Goal: Obtain resource: Obtain resource

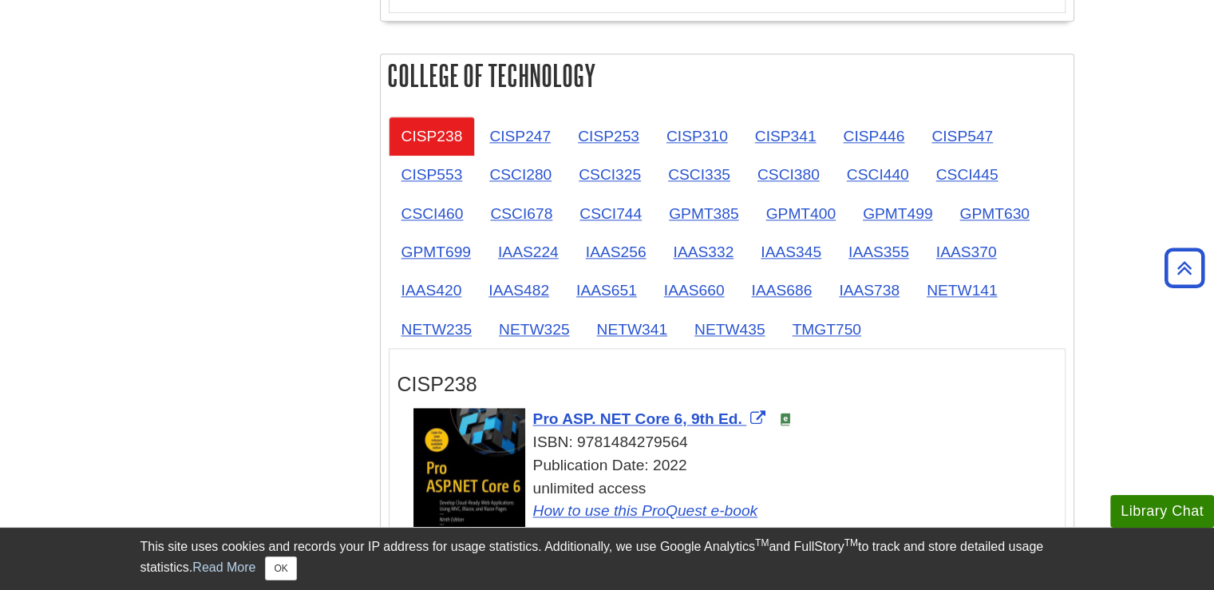
scroll to position [1996, 0]
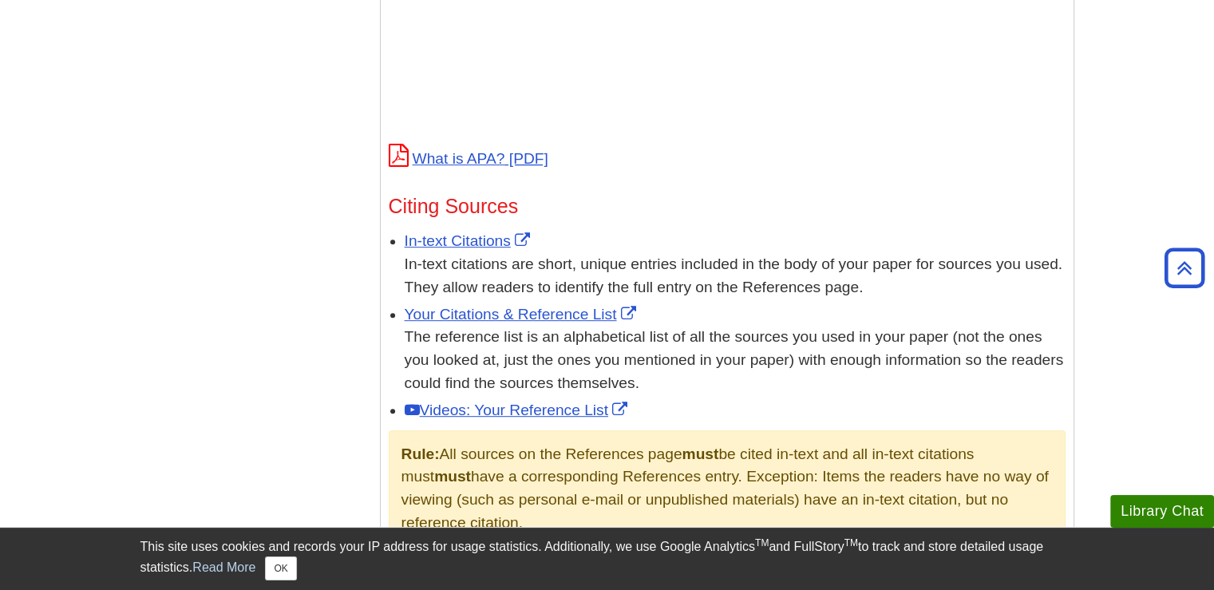
scroll to position [1118, 0]
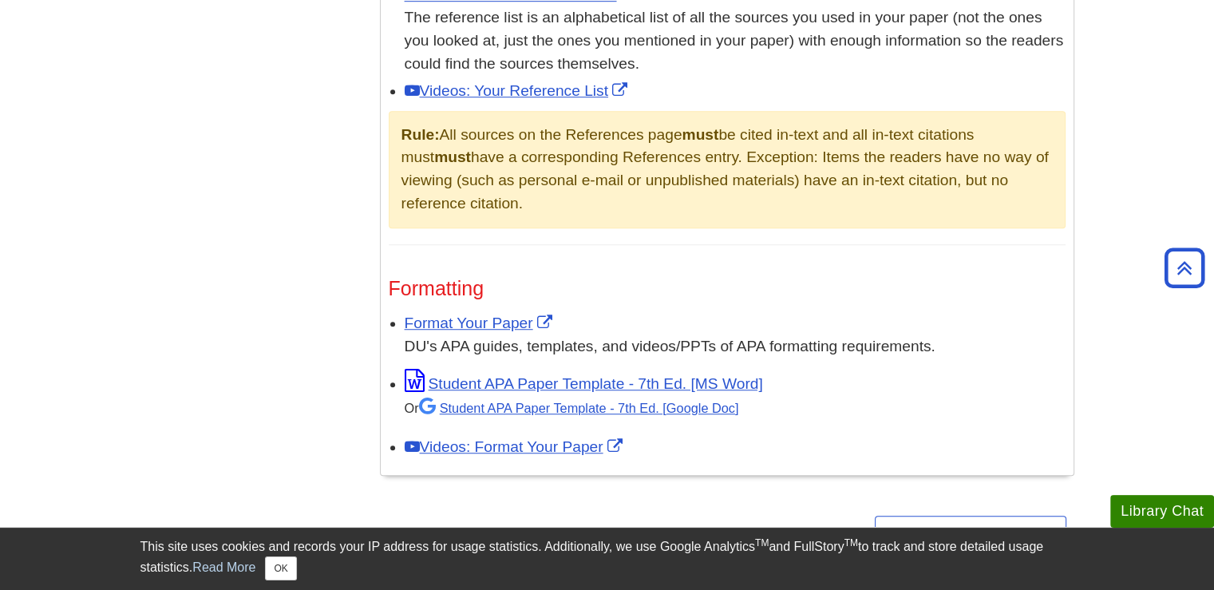
click at [685, 416] on div "Or Student APA Paper Template - 7th Ed. [Google Doc]" at bounding box center [735, 408] width 661 height 24
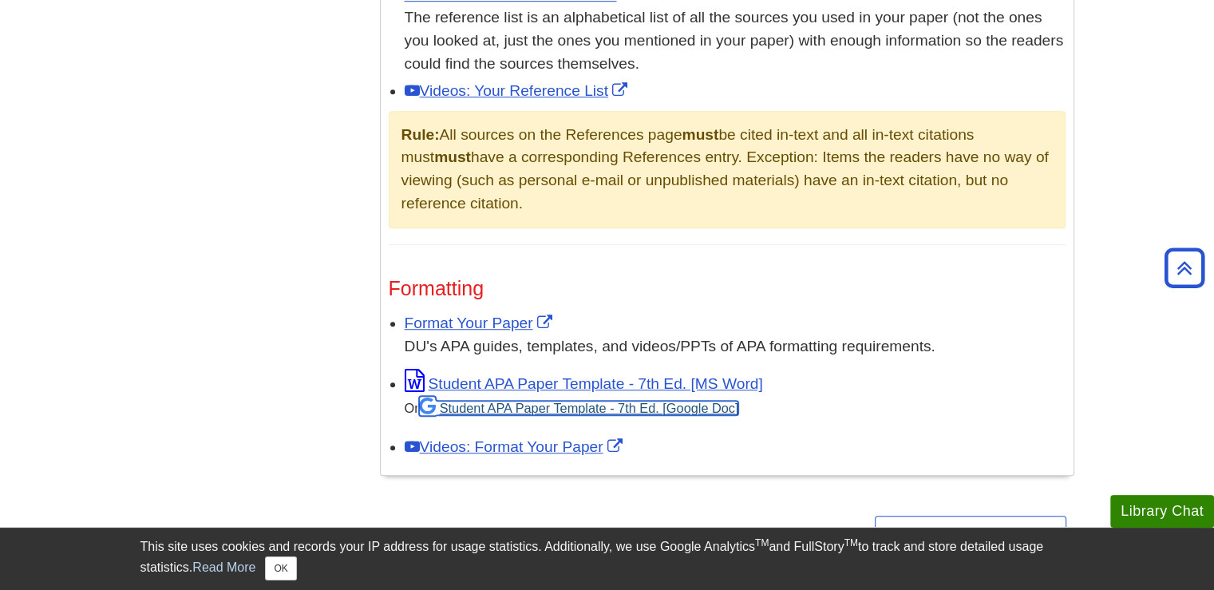
click at [690, 405] on link "Student APA Paper Template - 7th Ed. [Google Doc]" at bounding box center [579, 408] width 320 height 14
